Goal: Entertainment & Leisure: Browse casually

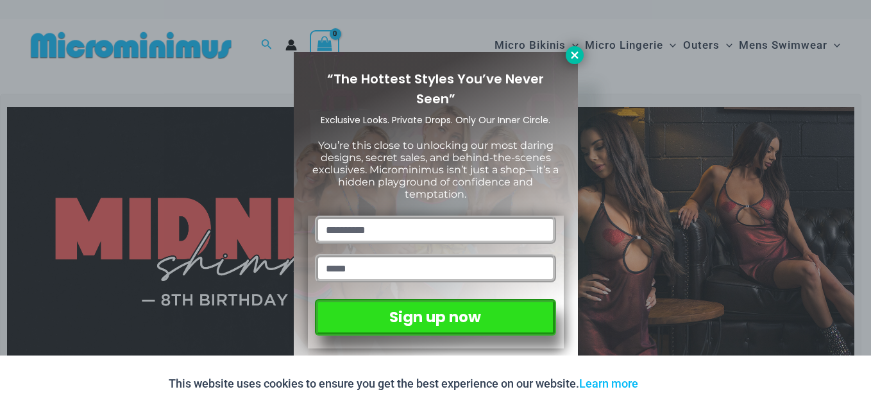
click at [570, 53] on icon at bounding box center [575, 55] width 12 height 12
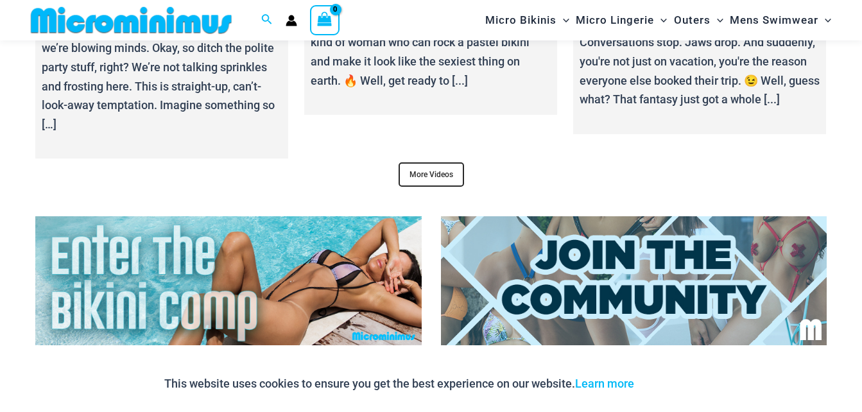
scroll to position [4767, 0]
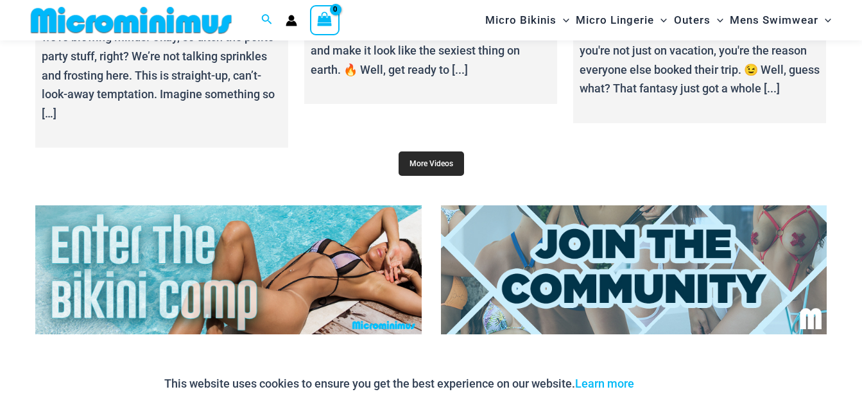
click at [450, 160] on link "More Videos" at bounding box center [430, 163] width 65 height 24
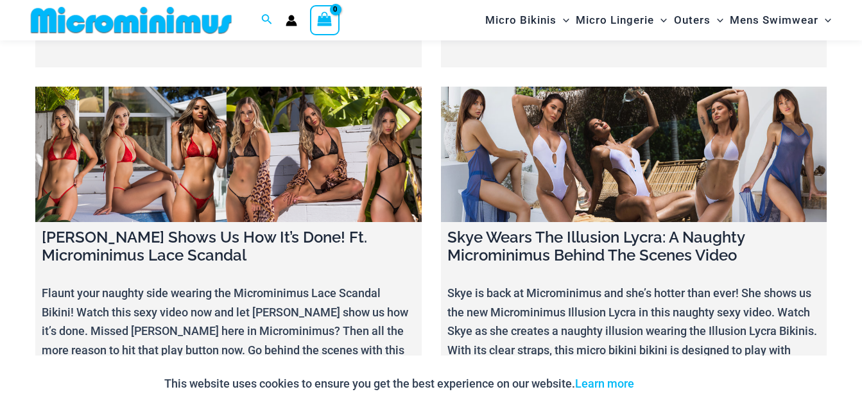
scroll to position [14799, 0]
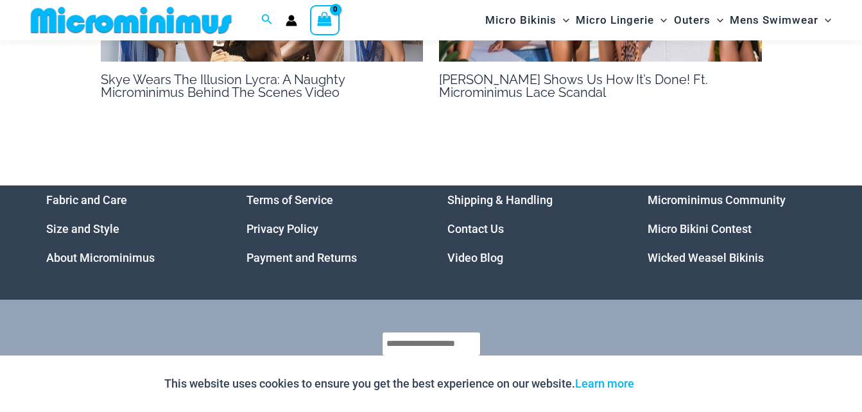
scroll to position [1234, 0]
